Goal: Information Seeking & Learning: Learn about a topic

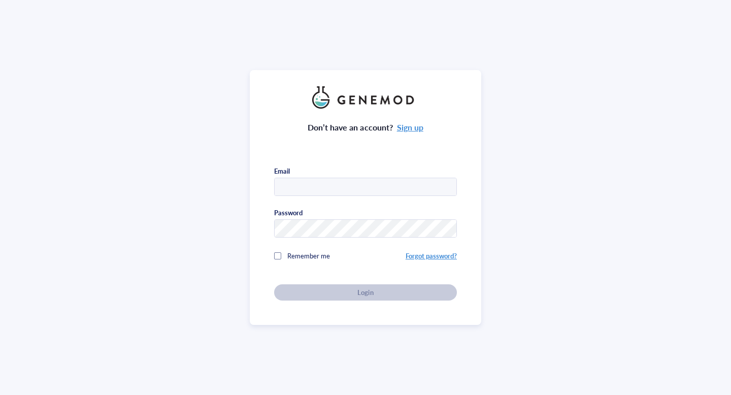
type input "[EMAIL_ADDRESS][DOMAIN_NAME]"
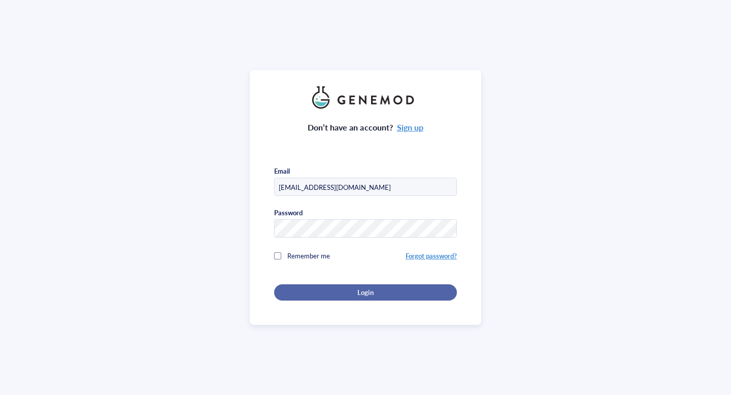
click at [374, 290] on div "Login" at bounding box center [366, 292] width 150 height 9
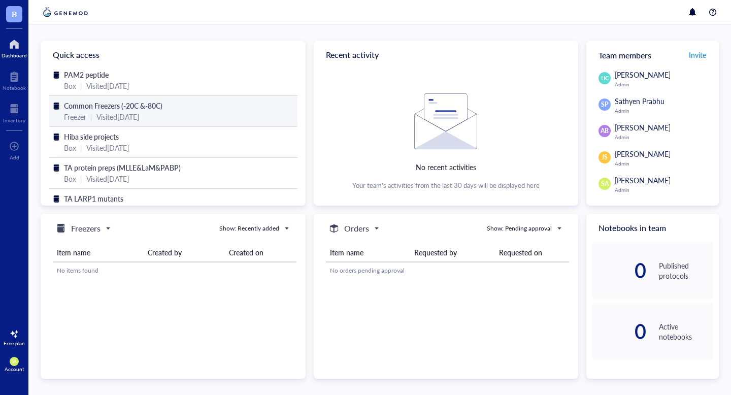
click at [110, 104] on span "Common Freezers (-20C &-80C)" at bounding box center [113, 106] width 99 height 10
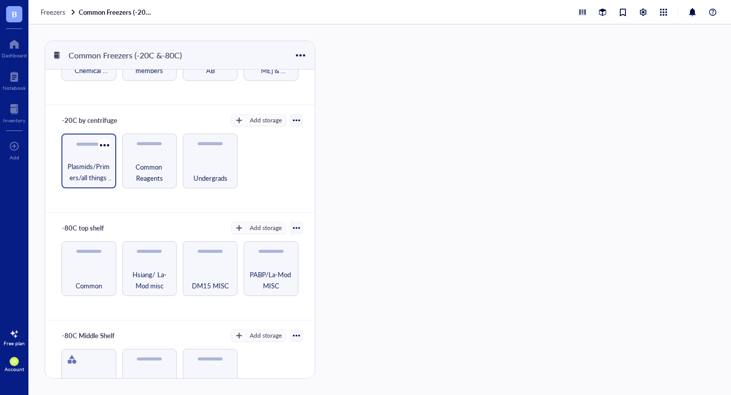
scroll to position [73, 0]
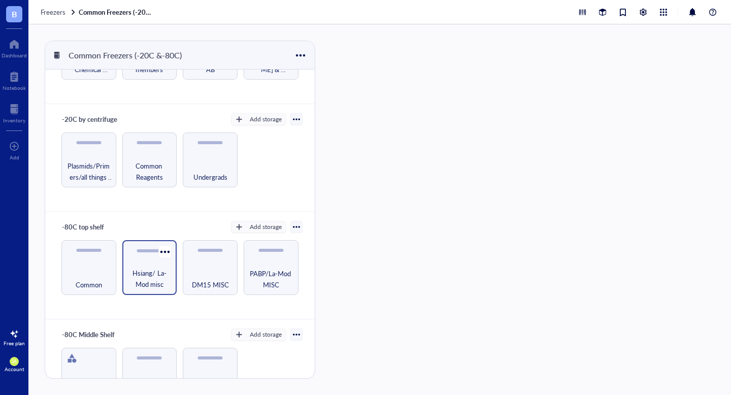
click at [153, 273] on span "Hsiang/ La-Mod misc" at bounding box center [149, 279] width 45 height 22
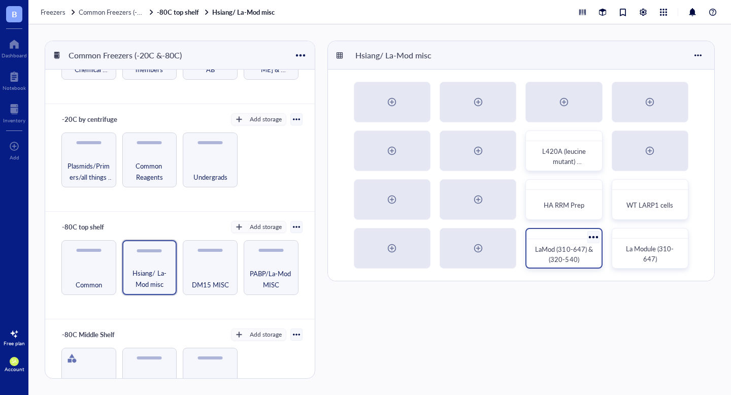
click at [572, 248] on span "LaMod (310-647) & (320-540)" at bounding box center [564, 254] width 59 height 20
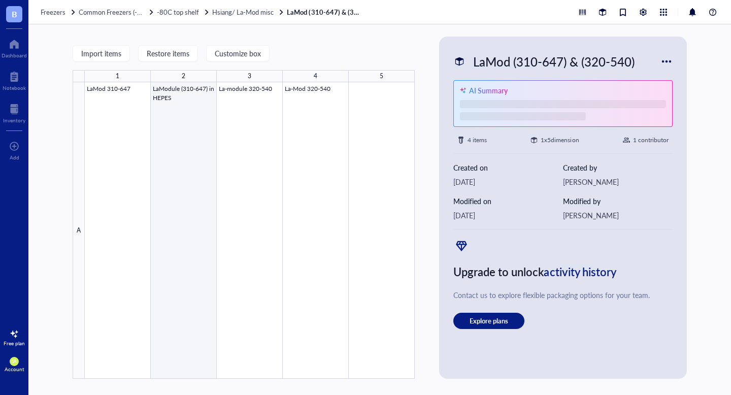
click at [180, 132] on div at bounding box center [250, 230] width 330 height 297
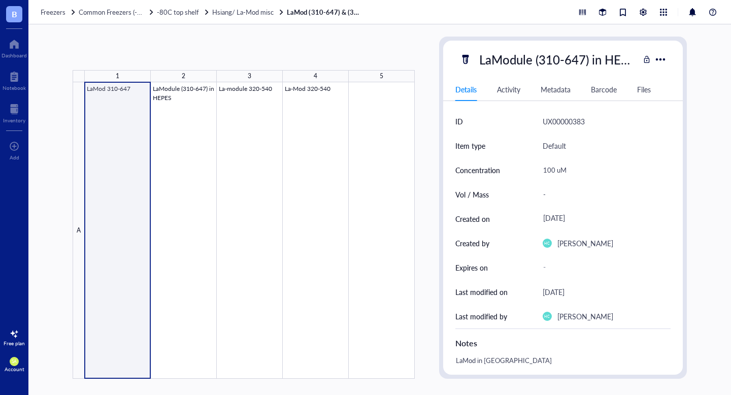
click at [118, 136] on div at bounding box center [250, 230] width 330 height 297
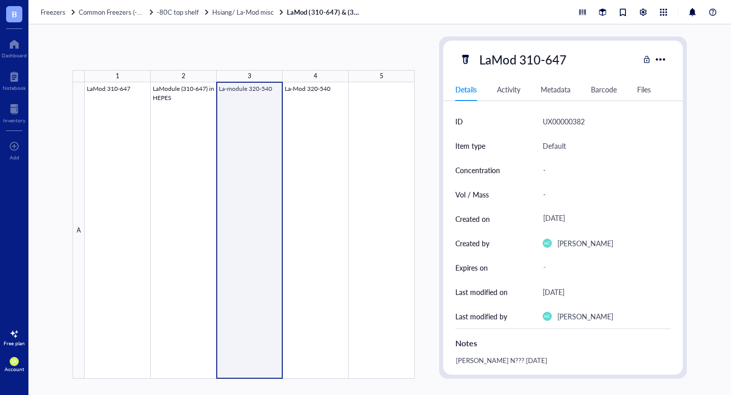
click at [257, 155] on div at bounding box center [250, 230] width 330 height 297
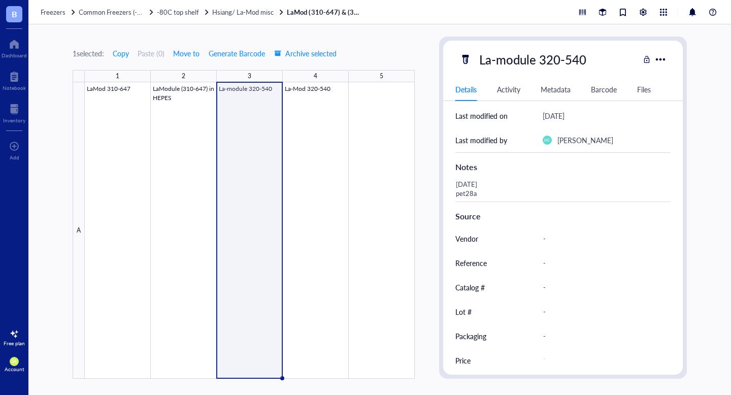
scroll to position [182, 0]
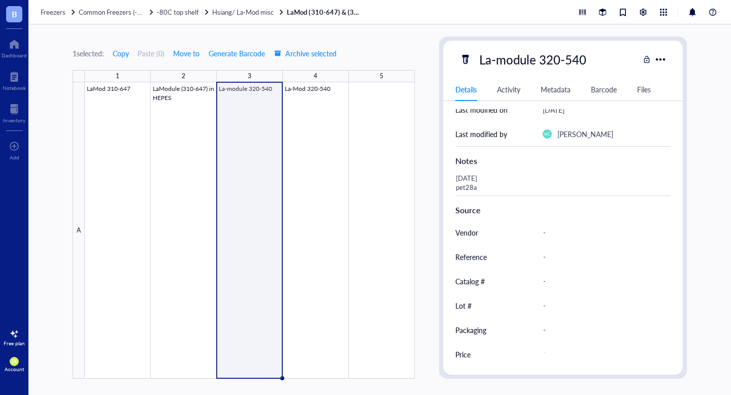
click at [637, 84] on div "Files" at bounding box center [644, 89] width 14 height 11
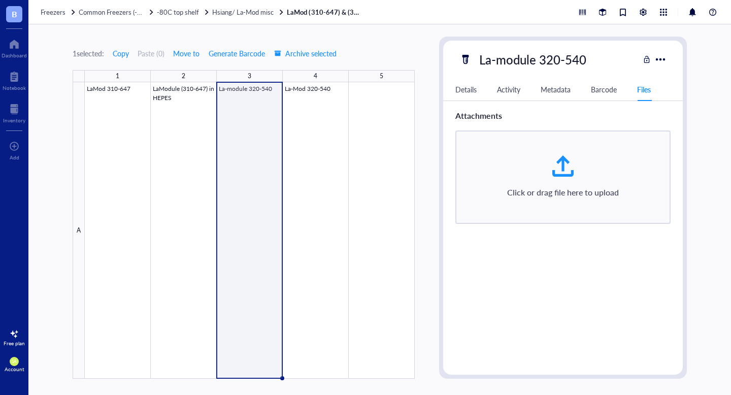
scroll to position [0, 0]
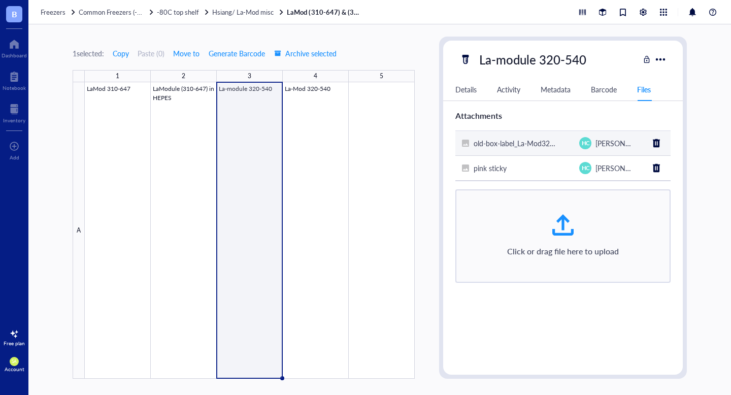
click at [493, 140] on span "old-box-label_La-Mod320-540_pink-yellow-sticky" at bounding box center [551, 143] width 154 height 10
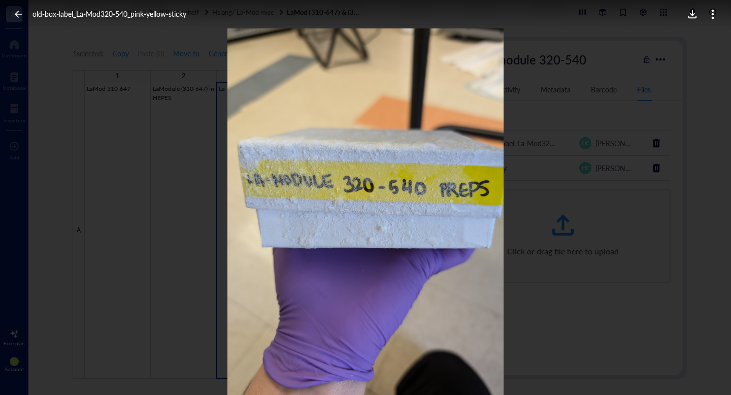
click at [21, 16] on icon at bounding box center [19, 15] width 10 height 10
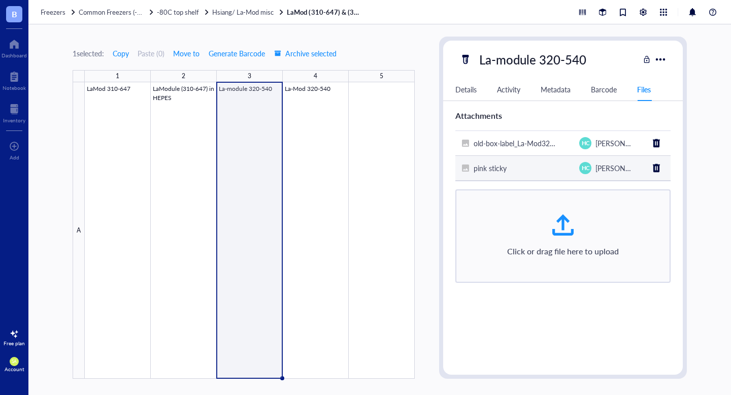
click at [479, 170] on span "pink sticky" at bounding box center [490, 168] width 33 height 10
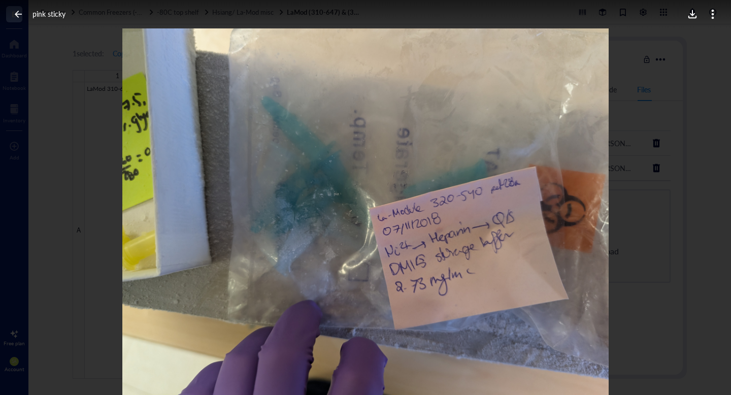
click at [17, 16] on icon at bounding box center [18, 14] width 7 height 7
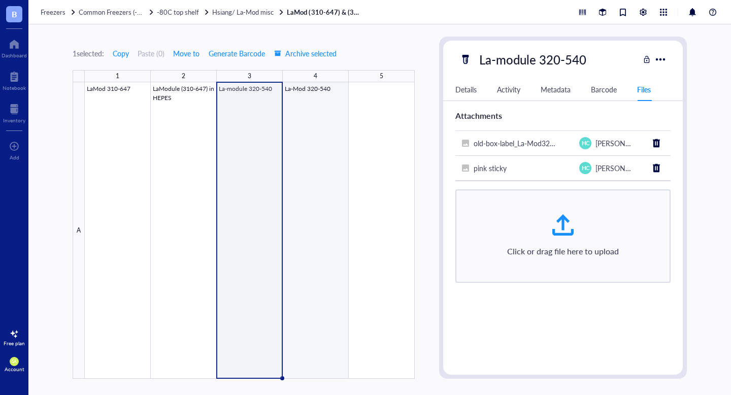
click at [336, 134] on div at bounding box center [250, 230] width 330 height 297
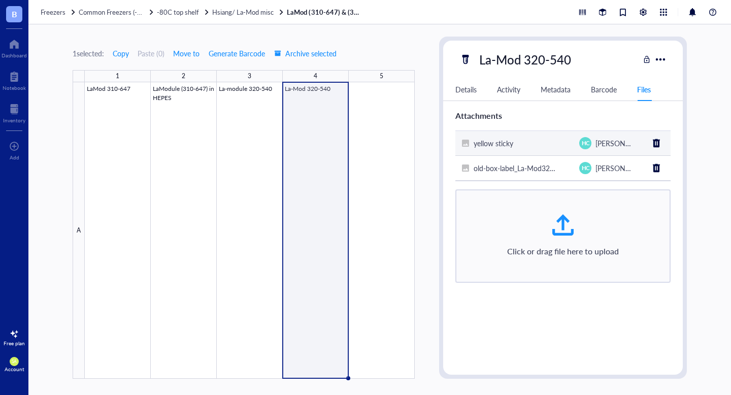
click at [509, 143] on span "yellow sticky" at bounding box center [494, 143] width 40 height 10
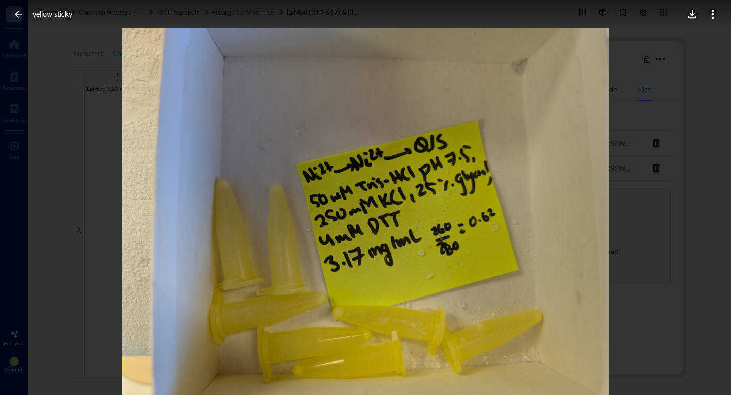
click at [17, 13] on icon at bounding box center [19, 15] width 10 height 10
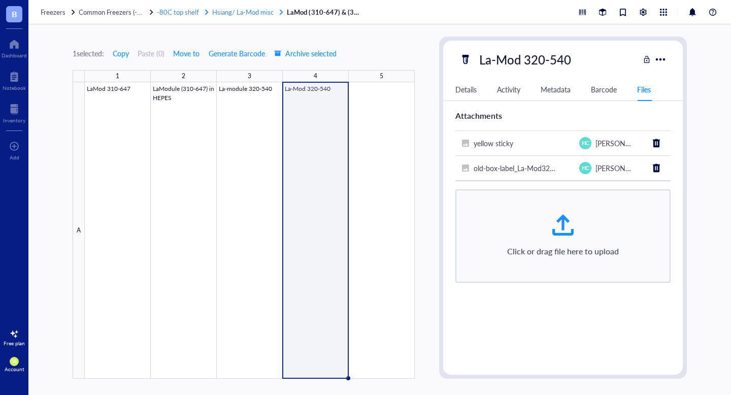
click at [243, 11] on span "Hsiang/ La-Mod misc" at bounding box center [242, 12] width 61 height 10
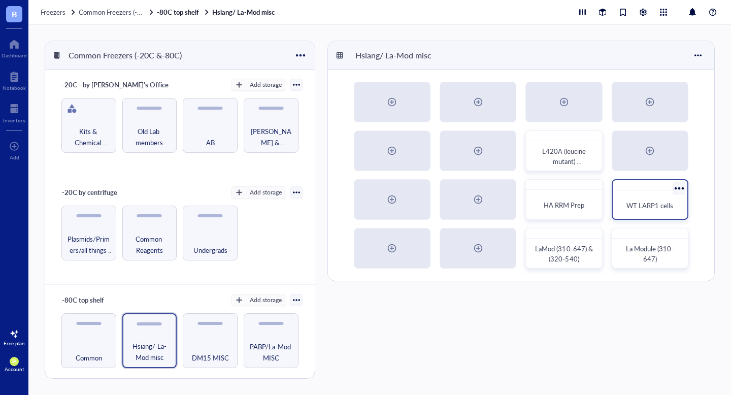
click at [655, 201] on span "WT LARP1 cells" at bounding box center [650, 206] width 47 height 10
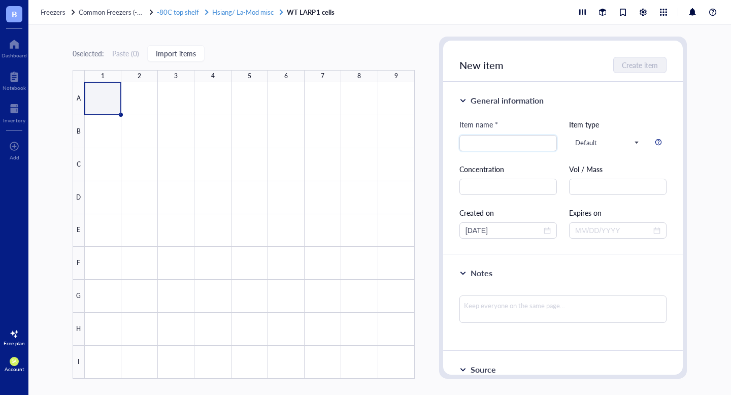
click at [234, 14] on span "Hsiang/ La-Mod misc" at bounding box center [242, 12] width 61 height 10
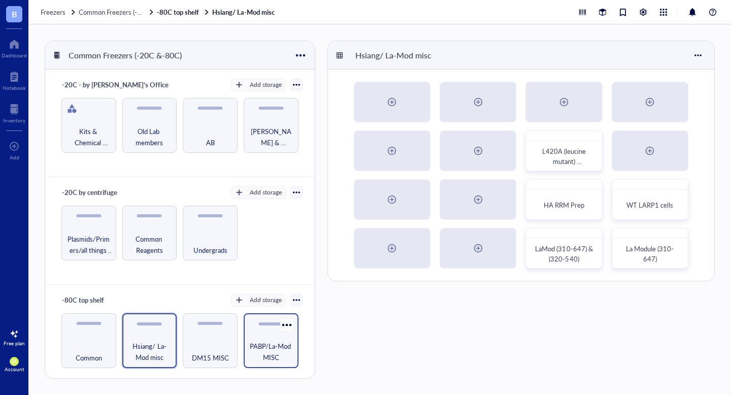
click at [267, 351] on span "PABP/La-Mod MISC" at bounding box center [271, 352] width 45 height 22
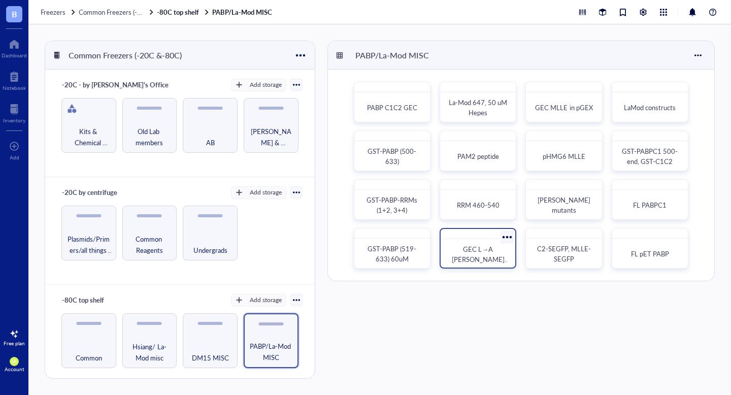
click at [468, 251] on span "GEC L→A [PERSON_NAME] mutants" at bounding box center [481, 259] width 58 height 30
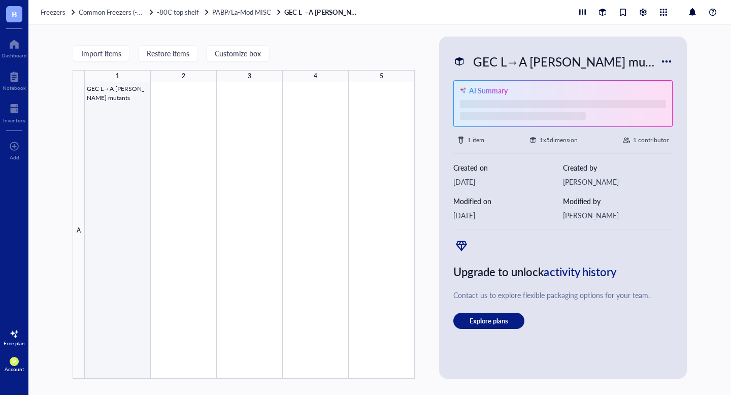
click at [87, 178] on div at bounding box center [250, 230] width 330 height 297
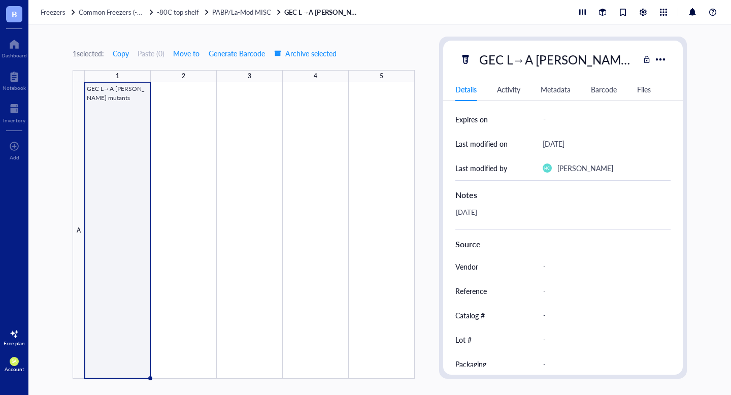
scroll to position [182, 0]
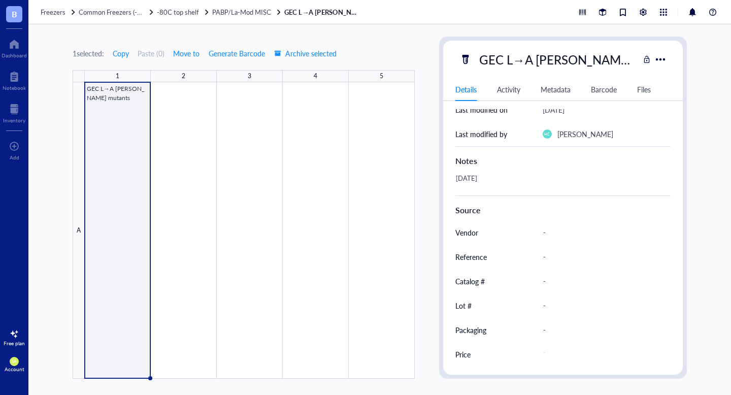
click at [640, 87] on div "Files" at bounding box center [644, 89] width 14 height 11
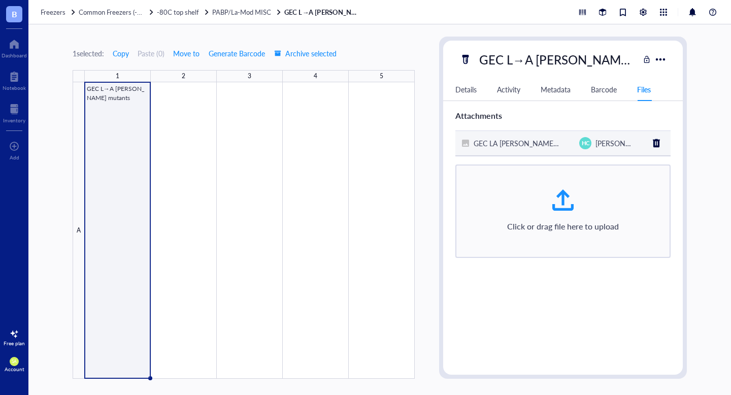
click at [499, 139] on span "GEC LA [PERSON_NAME] mutants" at bounding box center [529, 143] width 110 height 10
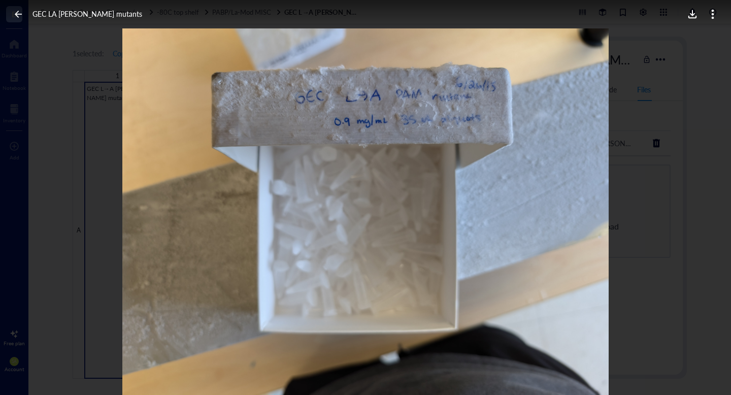
click at [19, 12] on icon at bounding box center [19, 15] width 10 height 10
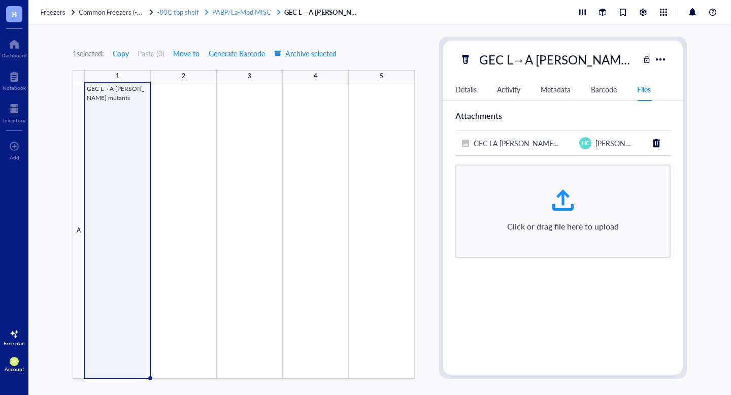
click at [243, 13] on span "PABP/La-Mod MISC" at bounding box center [241, 12] width 59 height 10
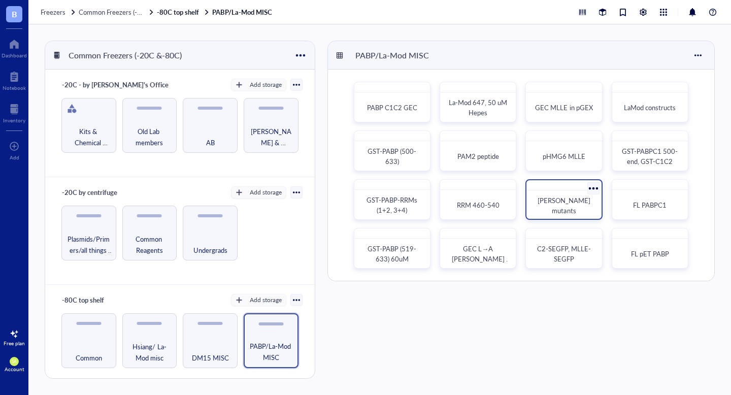
click at [555, 202] on span "[PERSON_NAME] mutants" at bounding box center [565, 206] width 54 height 20
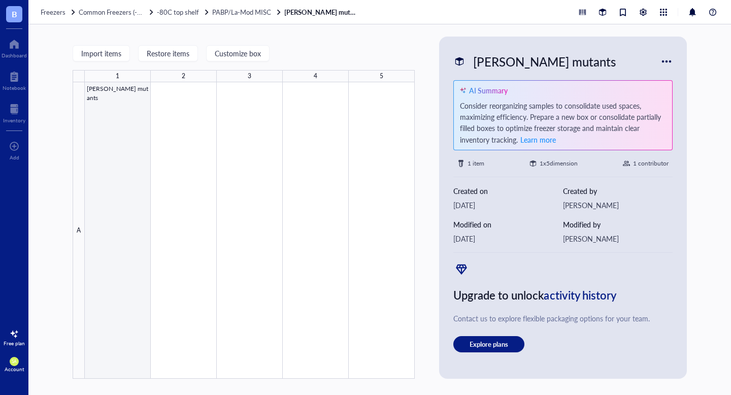
click at [135, 108] on div at bounding box center [250, 230] width 330 height 297
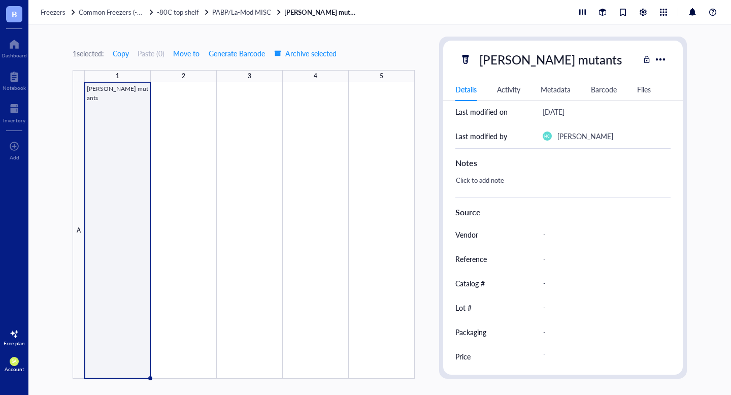
scroll to position [182, 0]
click at [649, 83] on div "Details Activity Metadata Barcode Files" at bounding box center [563, 89] width 240 height 23
click at [644, 88] on div "Files" at bounding box center [644, 89] width 14 height 11
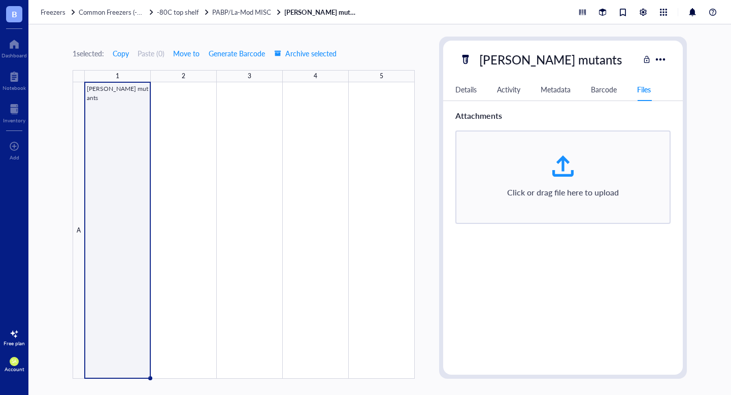
scroll to position [0, 0]
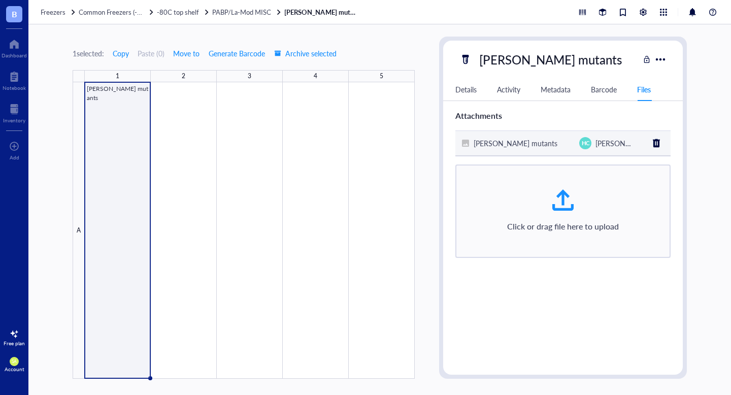
click at [508, 151] on td "[PERSON_NAME] mutants" at bounding box center [514, 143] width 116 height 25
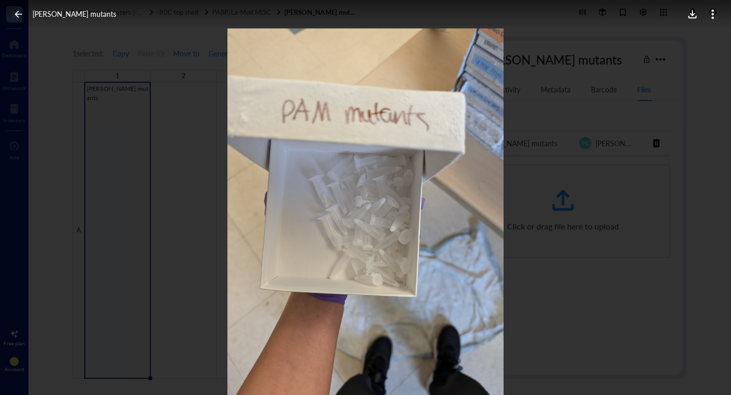
click at [20, 17] on icon at bounding box center [19, 15] width 10 height 10
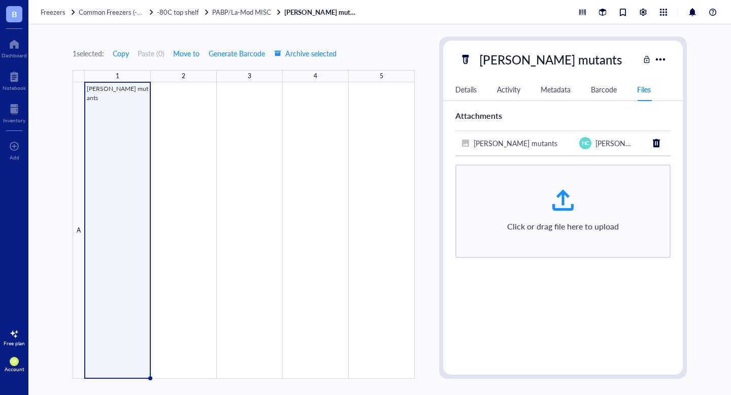
click at [218, 17] on div "Freezers Common Freezers (-20C &-80C) -80C top shelf PABP/La-Mod MISC [PERSON_N…" at bounding box center [379, 12] width 703 height 24
click at [227, 10] on span "PABP/La-Mod MISC" at bounding box center [241, 12] width 59 height 10
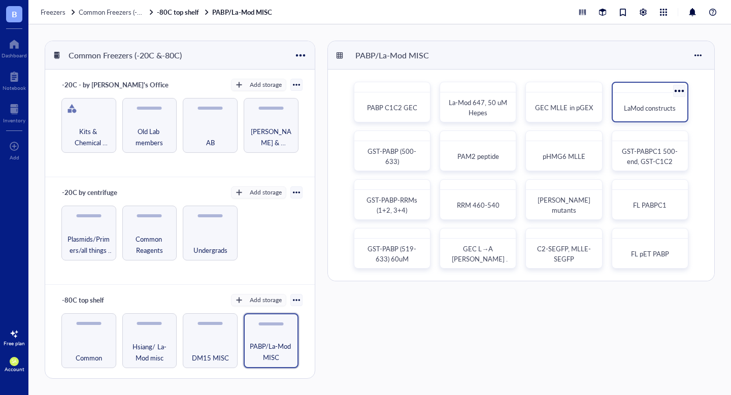
click at [642, 111] on span "LaMod constructs" at bounding box center [650, 108] width 52 height 10
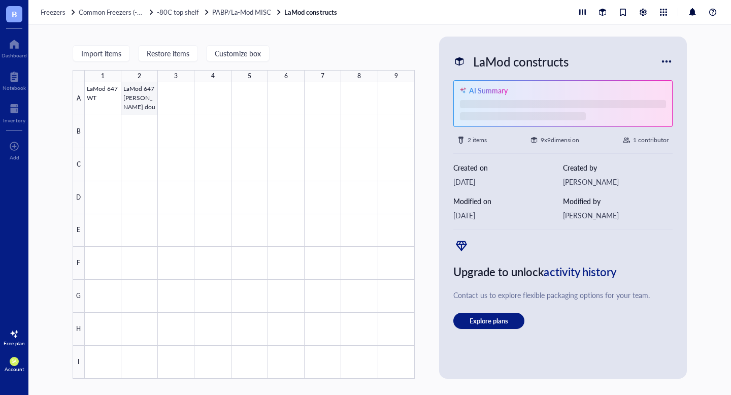
click at [137, 107] on div at bounding box center [250, 230] width 330 height 297
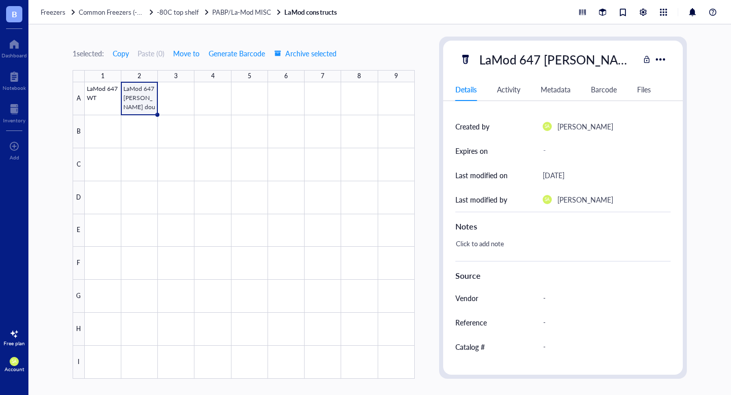
scroll to position [182, 0]
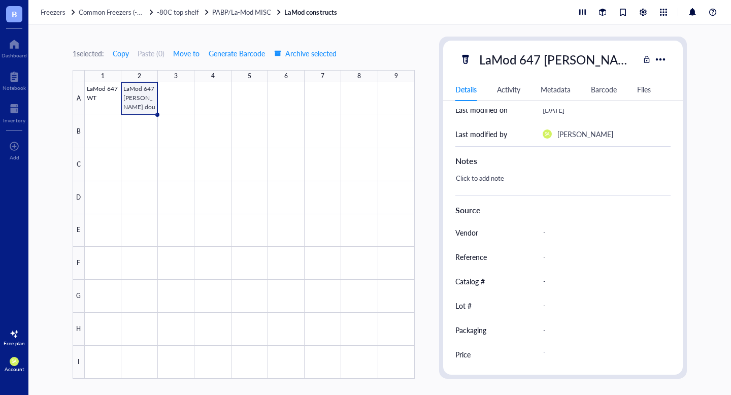
click at [645, 93] on div "Files" at bounding box center [644, 89] width 14 height 11
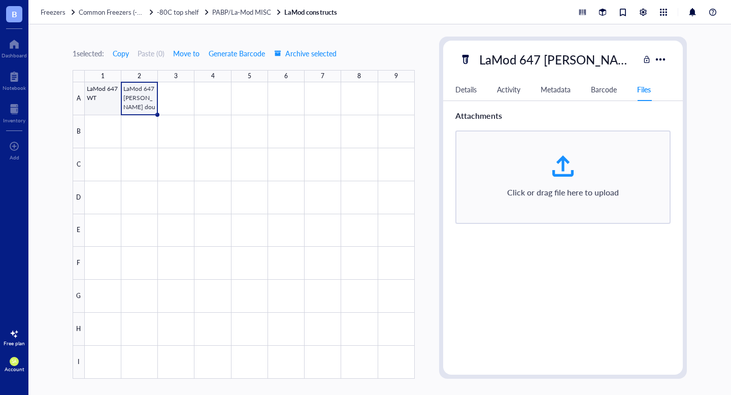
click at [102, 98] on div at bounding box center [250, 230] width 330 height 297
click at [138, 103] on div at bounding box center [250, 230] width 330 height 297
click at [232, 16] on span "PABP/La-Mod MISC" at bounding box center [241, 12] width 59 height 10
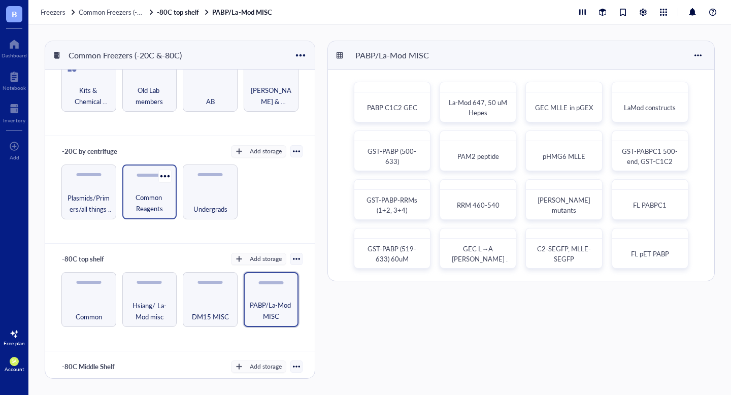
scroll to position [43, 0]
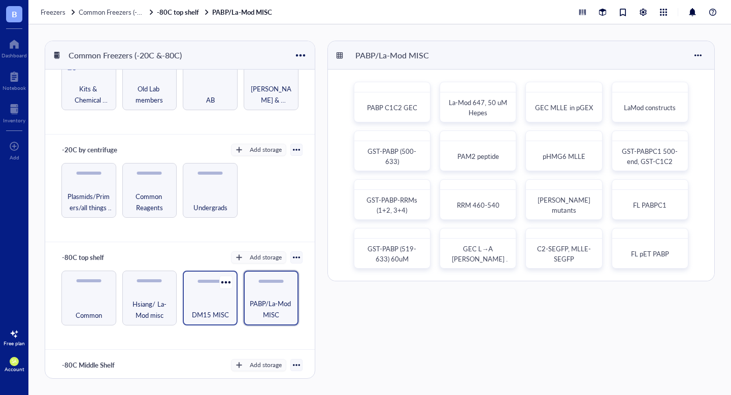
click at [213, 303] on div "DM15 MISC" at bounding box center [210, 309] width 45 height 22
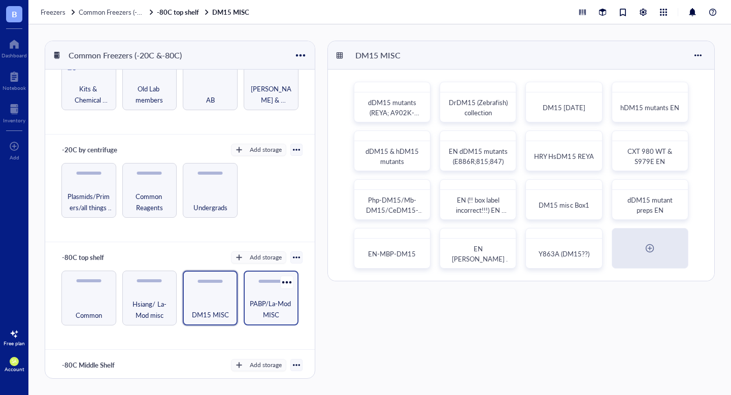
click at [258, 295] on div "PABP/La-Mod MISC" at bounding box center [271, 298] width 55 height 55
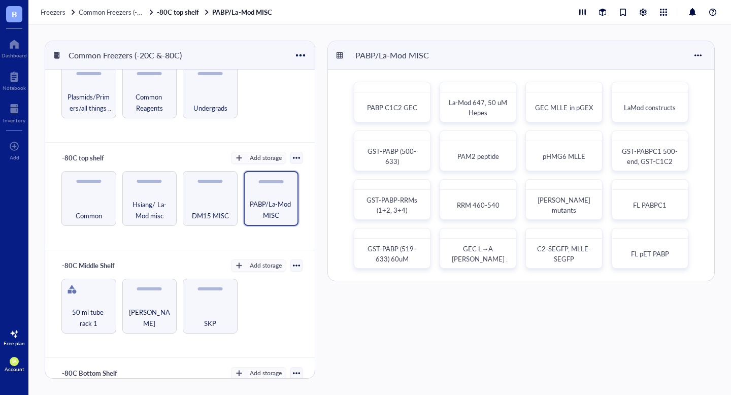
scroll to position [146, 0]
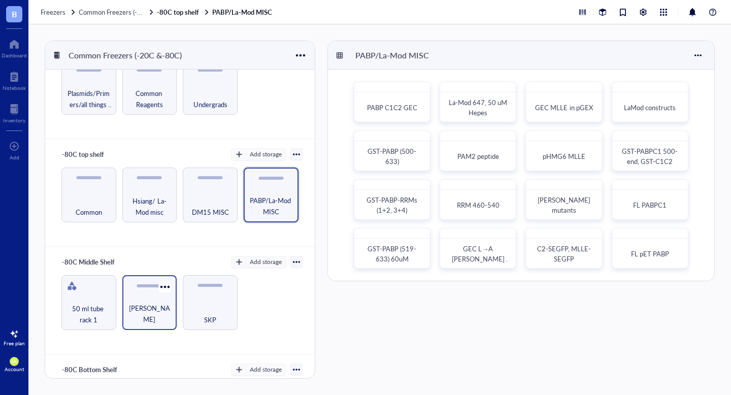
click at [146, 299] on div "[PERSON_NAME]" at bounding box center [149, 302] width 55 height 55
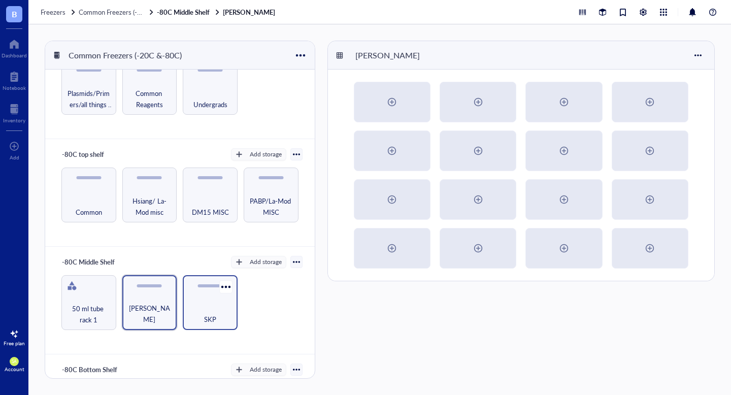
click at [196, 300] on div "SKP" at bounding box center [210, 302] width 55 height 55
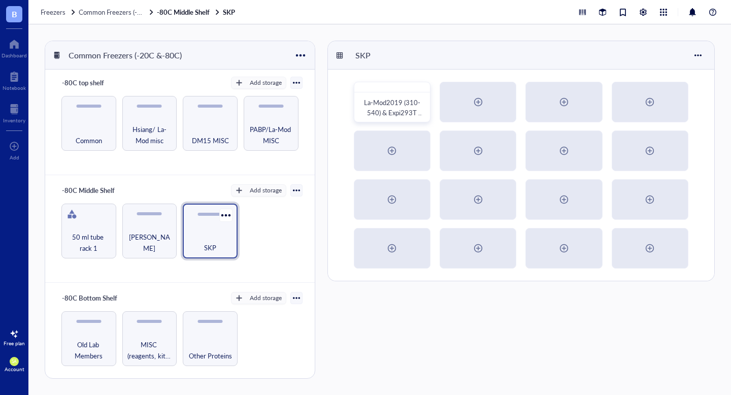
scroll to position [221, 0]
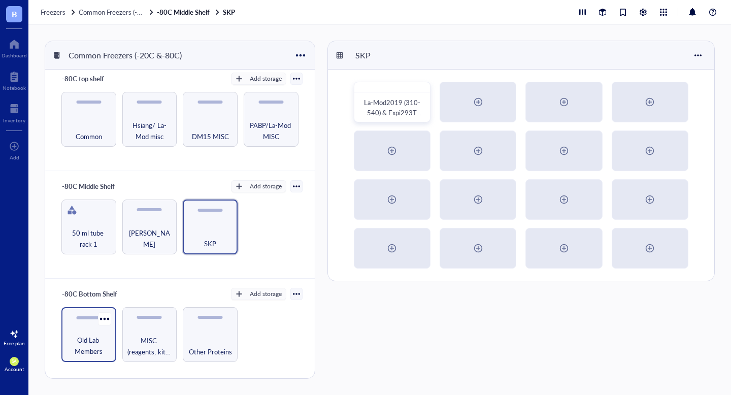
click at [84, 344] on span "Old Lab Members" at bounding box center [89, 346] width 45 height 22
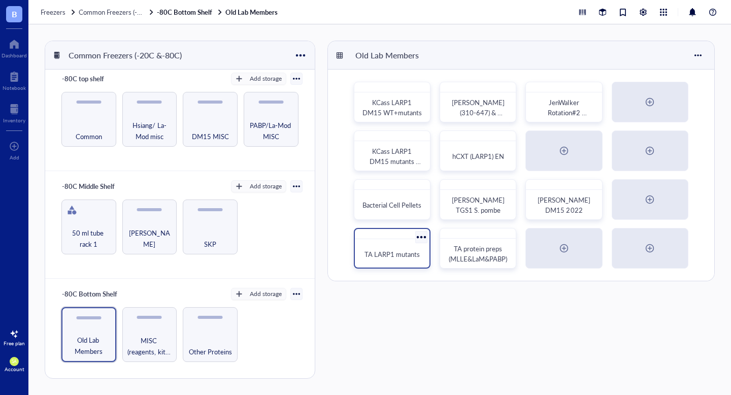
click at [363, 244] on div "TA LARP1 mutants" at bounding box center [392, 254] width 67 height 22
